Goal: Task Accomplishment & Management: Use online tool/utility

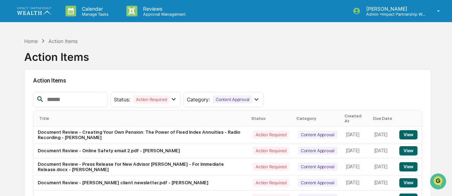
scroll to position [63, 0]
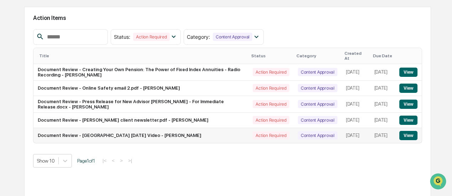
click at [407, 136] on button "View" at bounding box center [408, 135] width 18 height 9
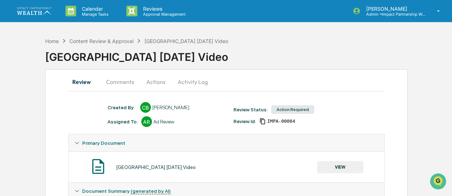
click at [119, 81] on button "Comments" at bounding box center [119, 81] width 39 height 17
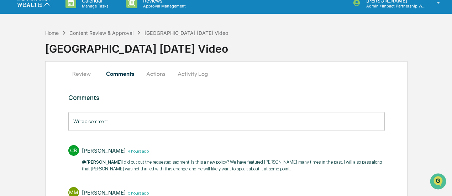
scroll to position [9, 0]
